Goal: Check status: Check status

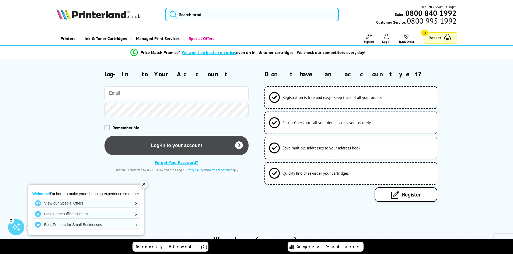
type input "[EMAIL_ADDRESS][DOMAIN_NAME]"
click at [180, 152] on button "Log-in to your account" at bounding box center [176, 146] width 144 height 20
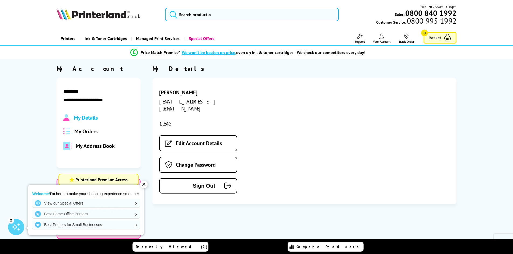
click at [86, 135] on div "My Details My Orders My Address Book" at bounding box center [98, 132] width 71 height 36
click at [87, 131] on span "My Orders" at bounding box center [85, 131] width 23 height 7
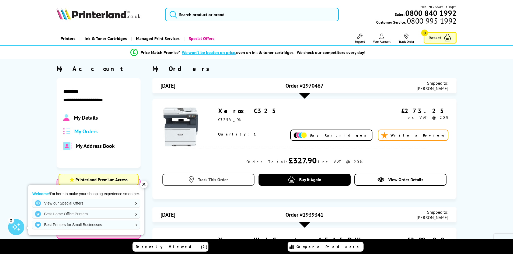
click at [202, 179] on span "Track This Order" at bounding box center [213, 179] width 30 height 5
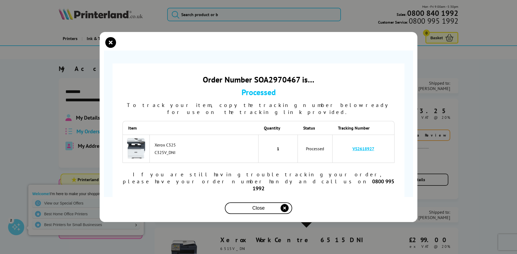
click at [363, 151] on link "VS2618927" at bounding box center [363, 148] width 22 height 5
drag, startPoint x: 382, startPoint y: 150, endPoint x: 348, endPoint y: 150, distance: 33.9
click at [348, 150] on td "VS2618927" at bounding box center [363, 149] width 62 height 28
copy link "VS2618927"
click at [472, 90] on div "Order Number SOA2970467 is… Processed To track your item, copy the tracking num…" at bounding box center [258, 127] width 517 height 254
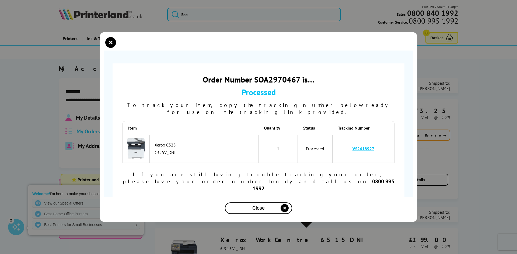
click at [272, 203] on div "Close" at bounding box center [258, 208] width 63 height 10
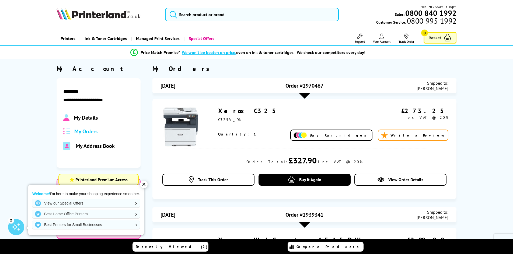
click at [307, 96] on div at bounding box center [304, 95] width 11 height 5
click at [303, 90] on div "Order #2970467" at bounding box center [304, 85] width 96 height 11
click at [305, 86] on span "Order #2970467" at bounding box center [304, 85] width 38 height 7
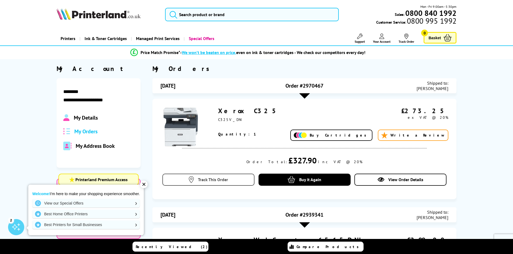
click at [220, 180] on span "Track This Order" at bounding box center [213, 179] width 30 height 5
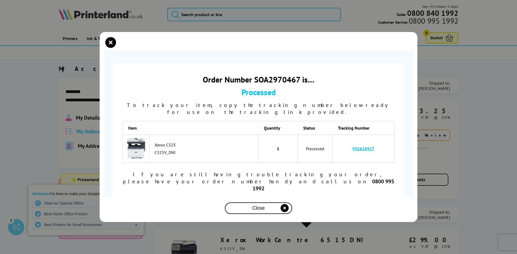
click at [371, 151] on link "VS2618927" at bounding box center [363, 148] width 22 height 5
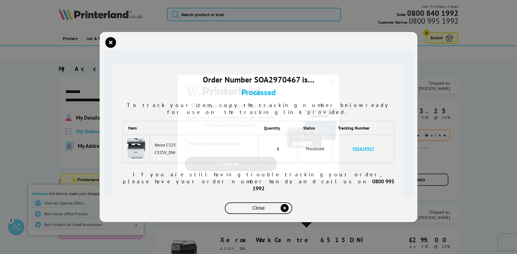
drag, startPoint x: 326, startPoint y: 82, endPoint x: 332, endPoint y: 81, distance: 5.4
click at [326, 82] on img "POPUP Form" at bounding box center [312, 127] width 54 height 105
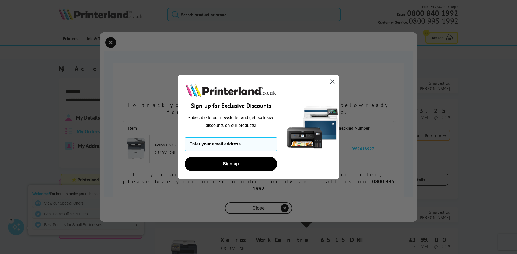
click at [332, 81] on icon "Close dialog" at bounding box center [332, 82] width 4 height 4
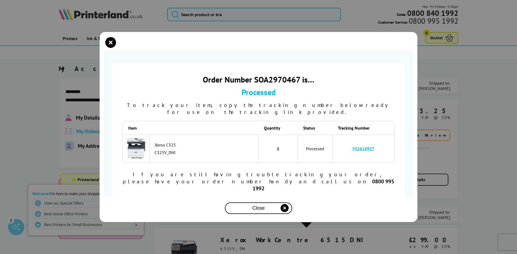
click at [237, 203] on div "Close" at bounding box center [258, 208] width 63 height 10
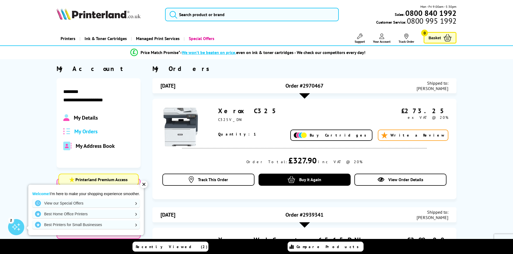
click at [430, 181] on link "View Order Details" at bounding box center [400, 180] width 92 height 12
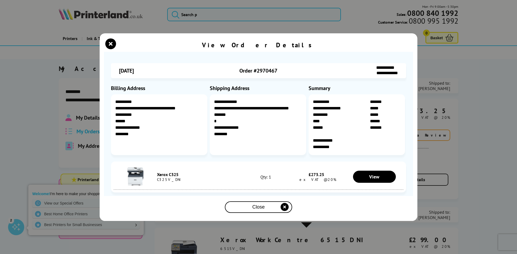
click at [275, 208] on div "Close" at bounding box center [258, 207] width 63 height 10
